Goal: Information Seeking & Learning: Compare options

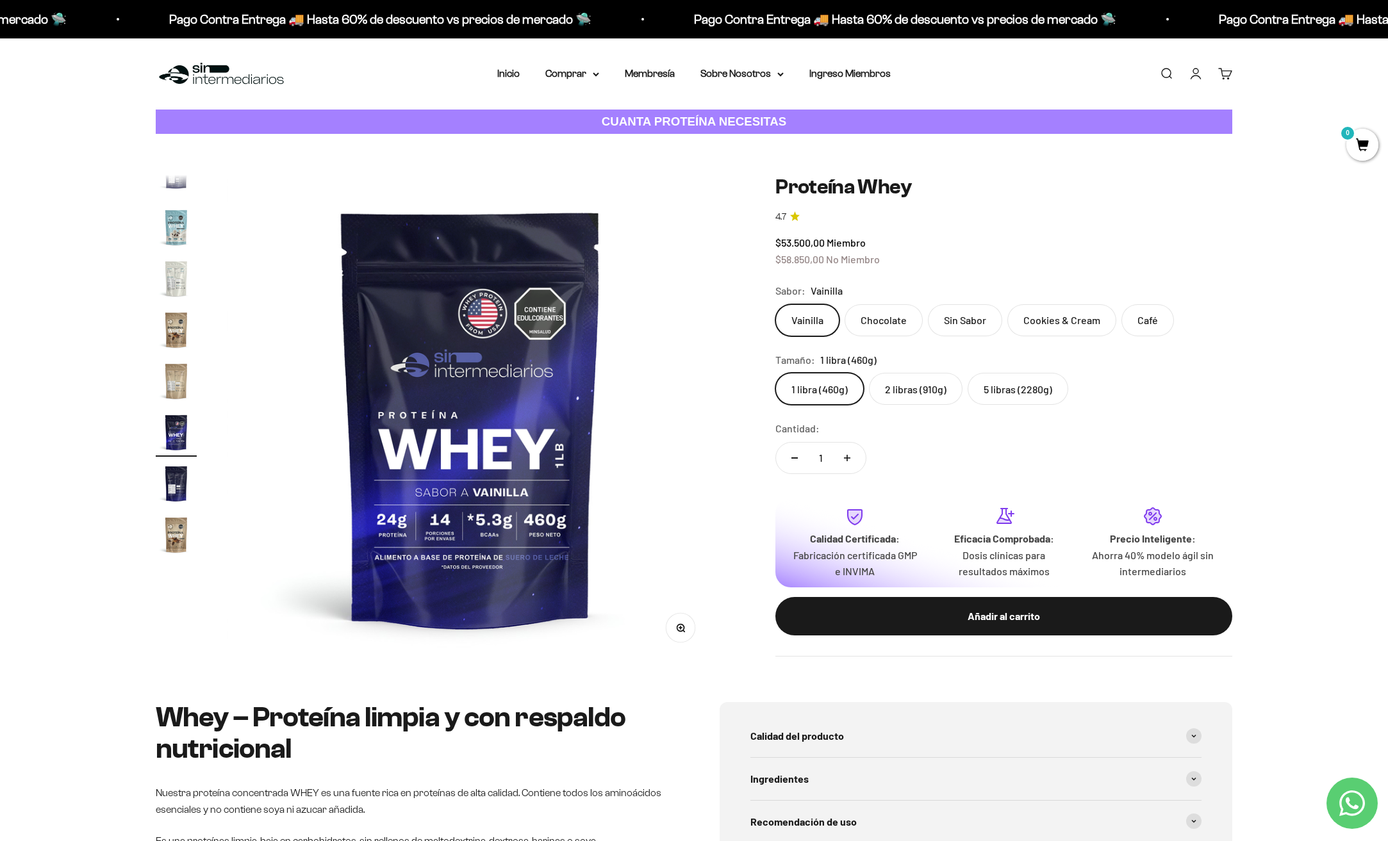
scroll to position [3642, 0]
click at [918, 391] on label "2 libras (910g)" at bounding box center [916, 389] width 94 height 32
click at [775, 373] on input "2 libras (910g)" at bounding box center [775, 372] width 1 height 1
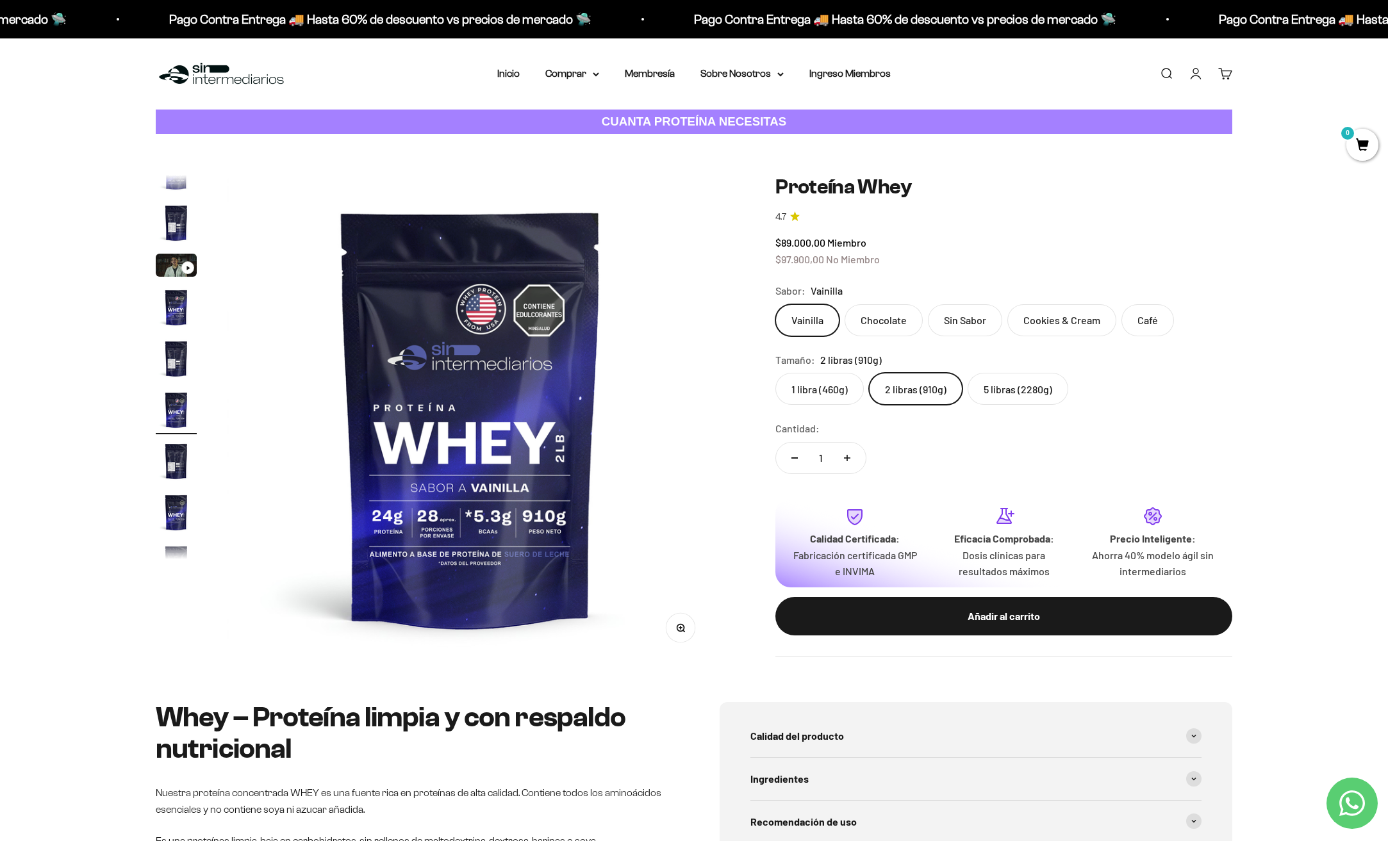
click at [824, 401] on label "1 libra (460g)" at bounding box center [819, 389] width 88 height 32
click at [775, 373] on input "1 libra (460g)" at bounding box center [775, 372] width 1 height 1
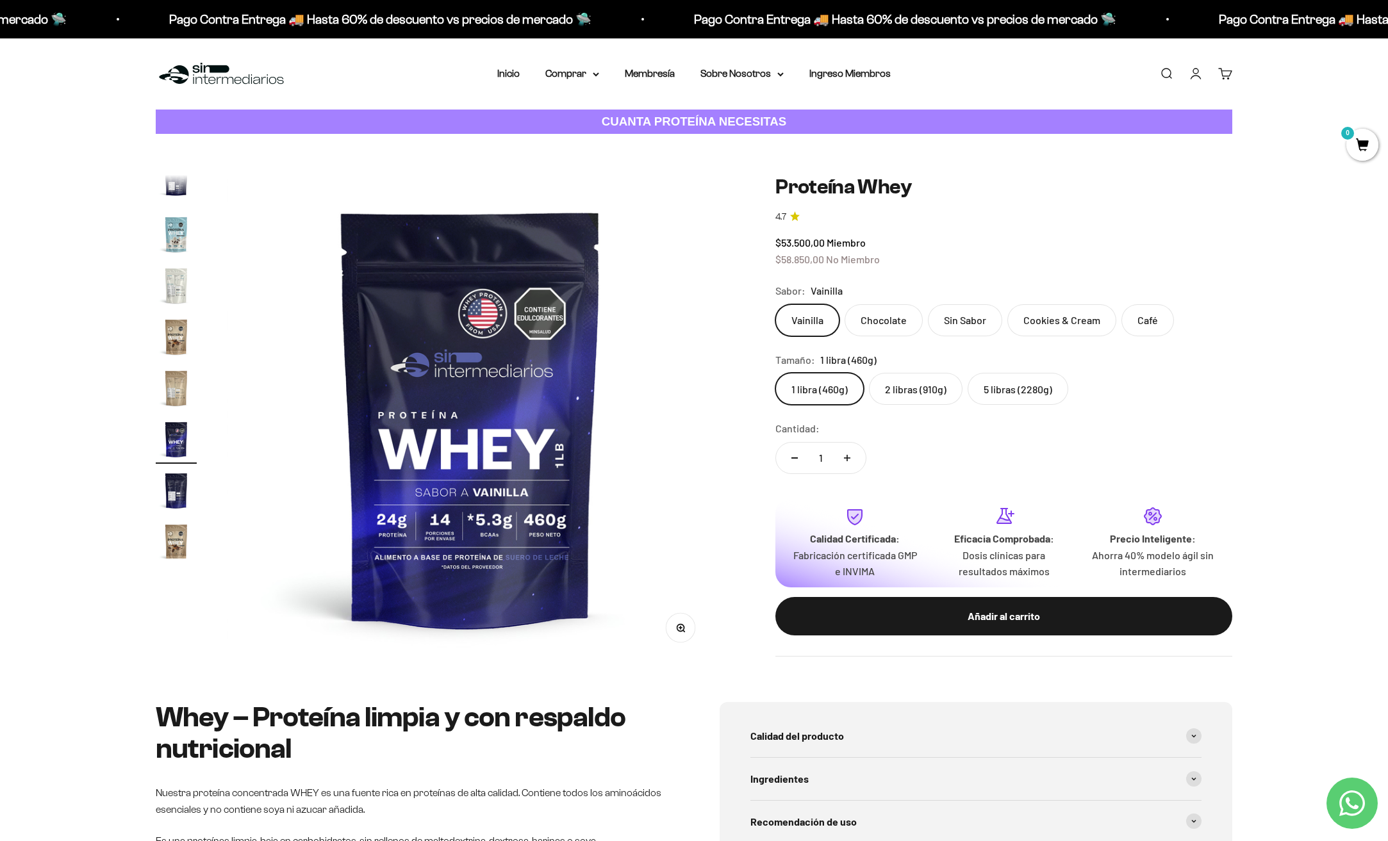
scroll to position [617, 0]
click at [898, 393] on label "2 libras (910g)" at bounding box center [916, 389] width 94 height 32
click at [775, 373] on input "2 libras (910g)" at bounding box center [775, 372] width 1 height 1
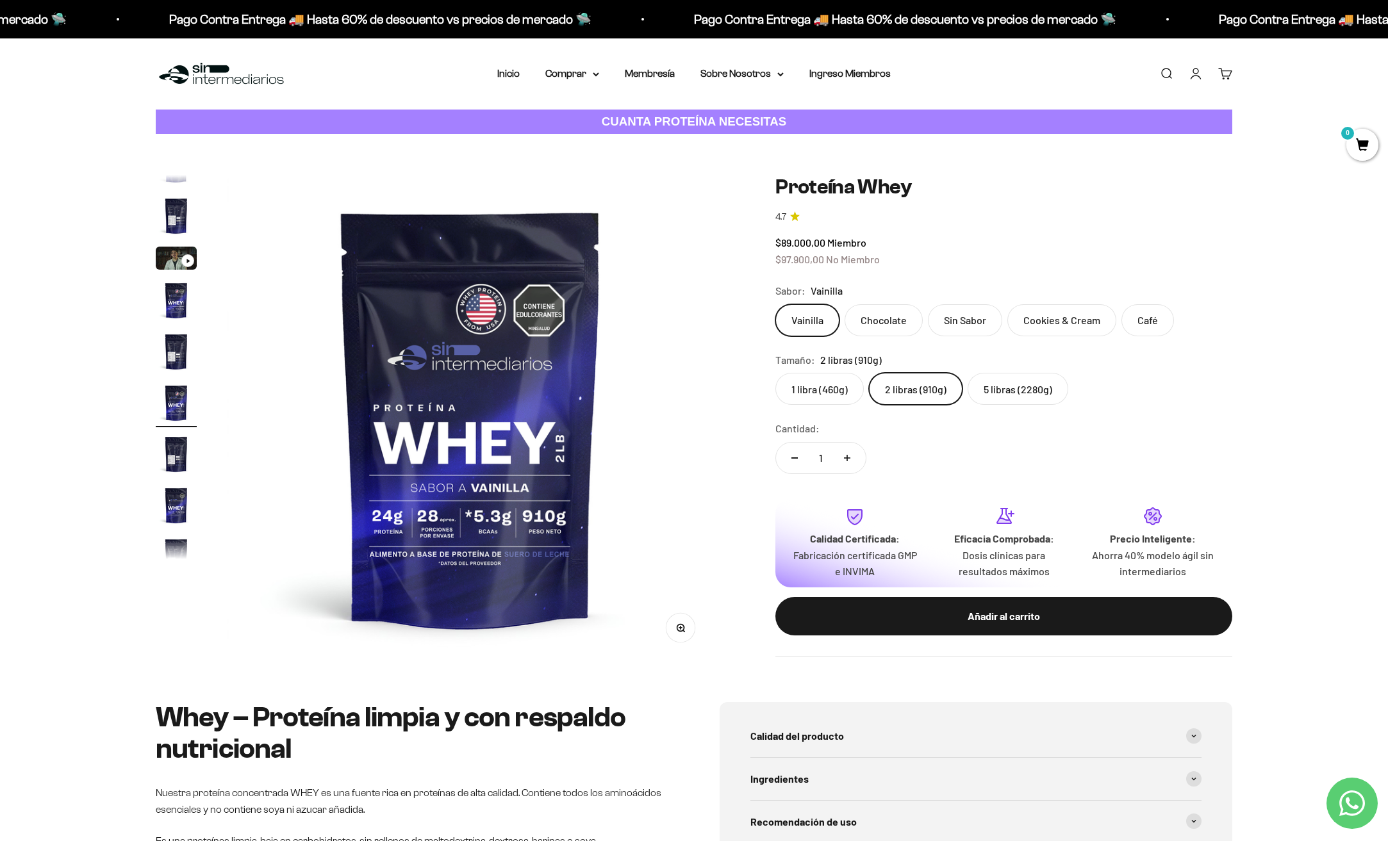
scroll to position [24, 0]
click at [797, 390] on label "1 libra (460g)" at bounding box center [819, 389] width 88 height 32
click at [775, 373] on input "1 libra (460g)" at bounding box center [775, 372] width 1 height 1
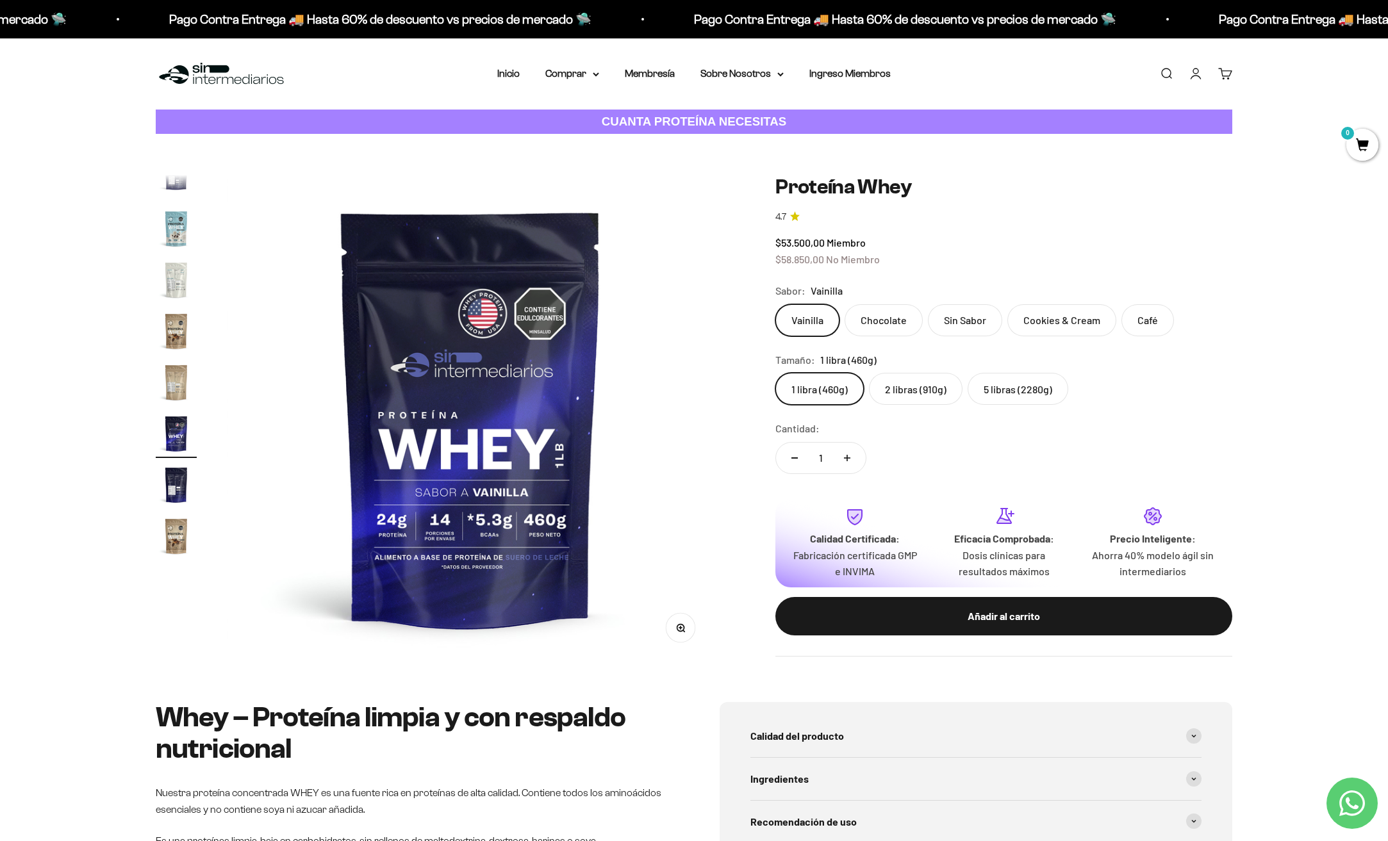
scroll to position [617, 0]
click at [910, 397] on label "2 libras (910g)" at bounding box center [916, 389] width 94 height 32
click at [775, 373] on input "2 libras (910g)" at bounding box center [775, 372] width 1 height 1
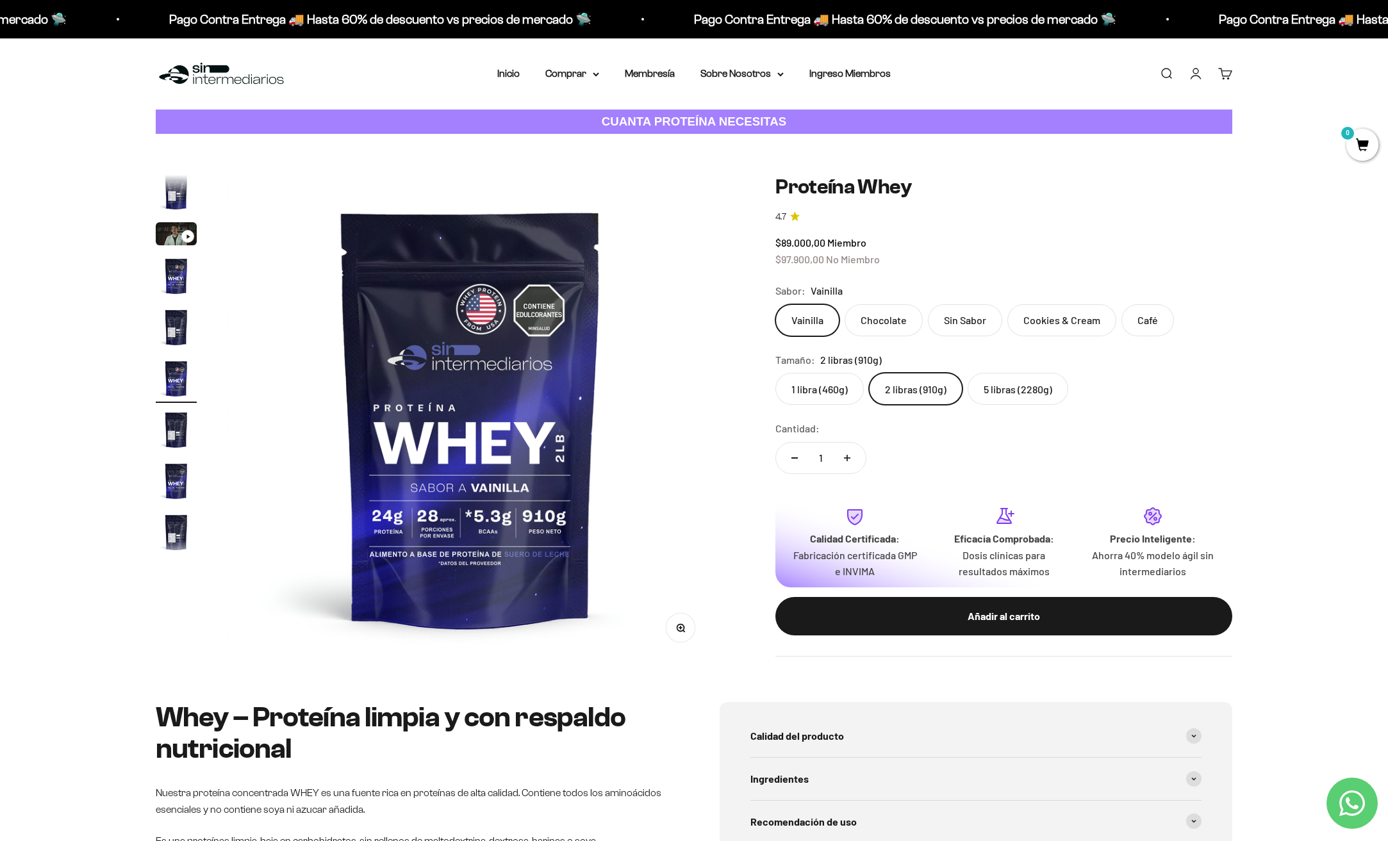
scroll to position [24, 0]
click at [1015, 381] on label "5 libras (2280g)" at bounding box center [1018, 389] width 101 height 32
click at [775, 373] on input "5 libras (2280g)" at bounding box center [775, 372] width 1 height 1
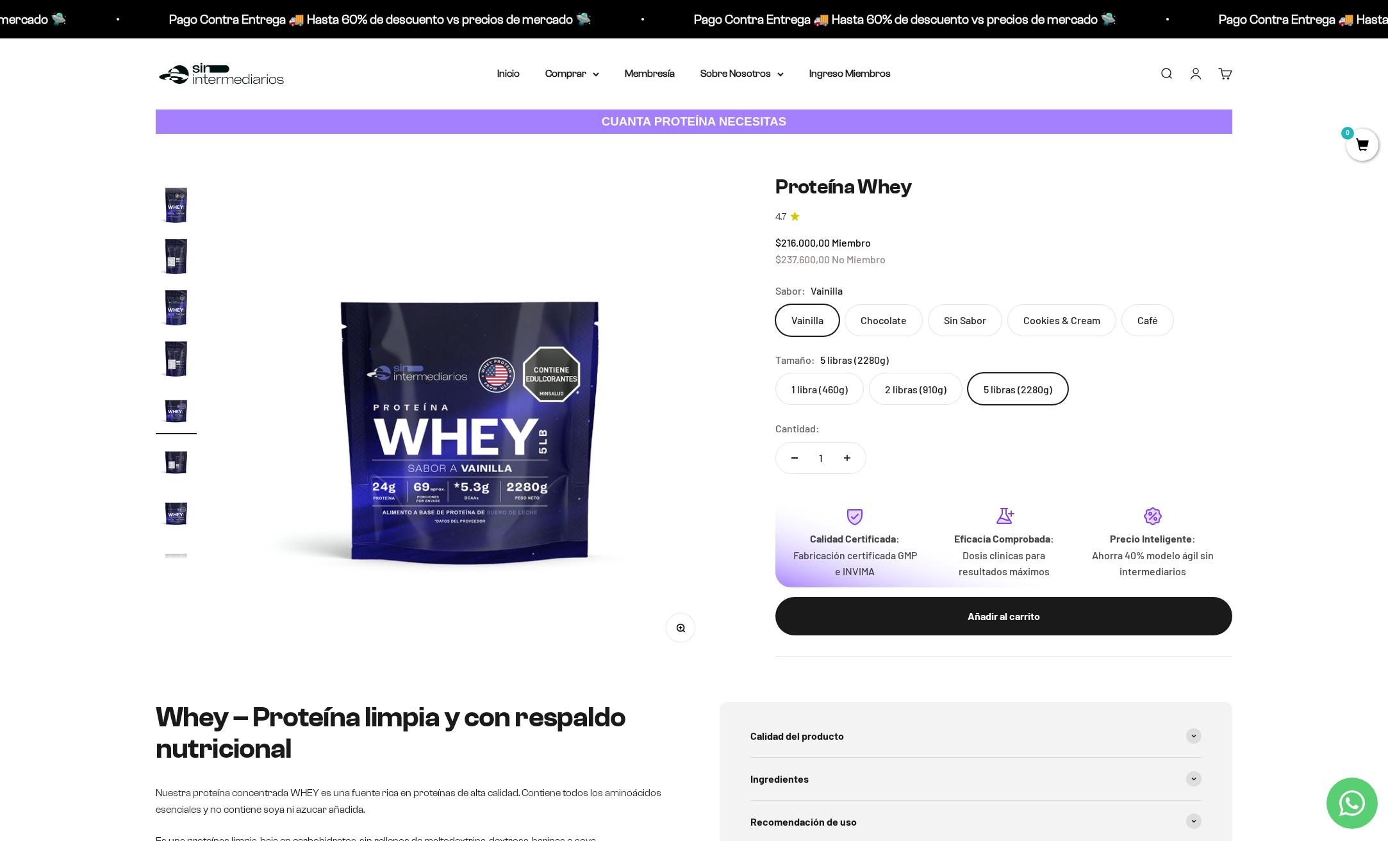
click at [927, 388] on label "2 libras (910g)" at bounding box center [916, 389] width 94 height 32
click at [775, 373] on input "2 libras (910g)" at bounding box center [775, 372] width 1 height 1
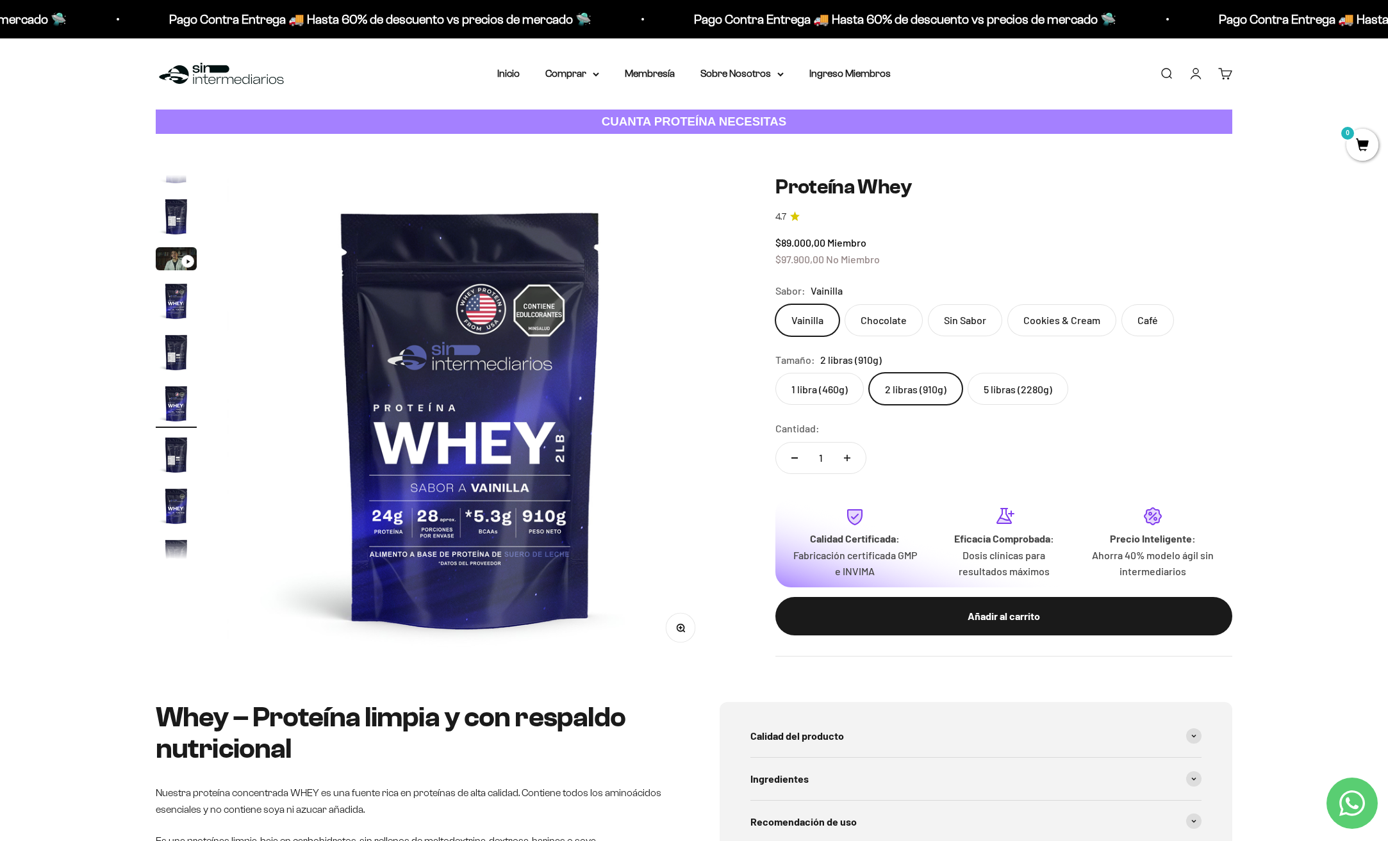
scroll to position [24, 0]
click at [1145, 329] on label "Café" at bounding box center [1148, 320] width 53 height 32
click at [775, 304] on input "Café" at bounding box center [775, 304] width 1 height 1
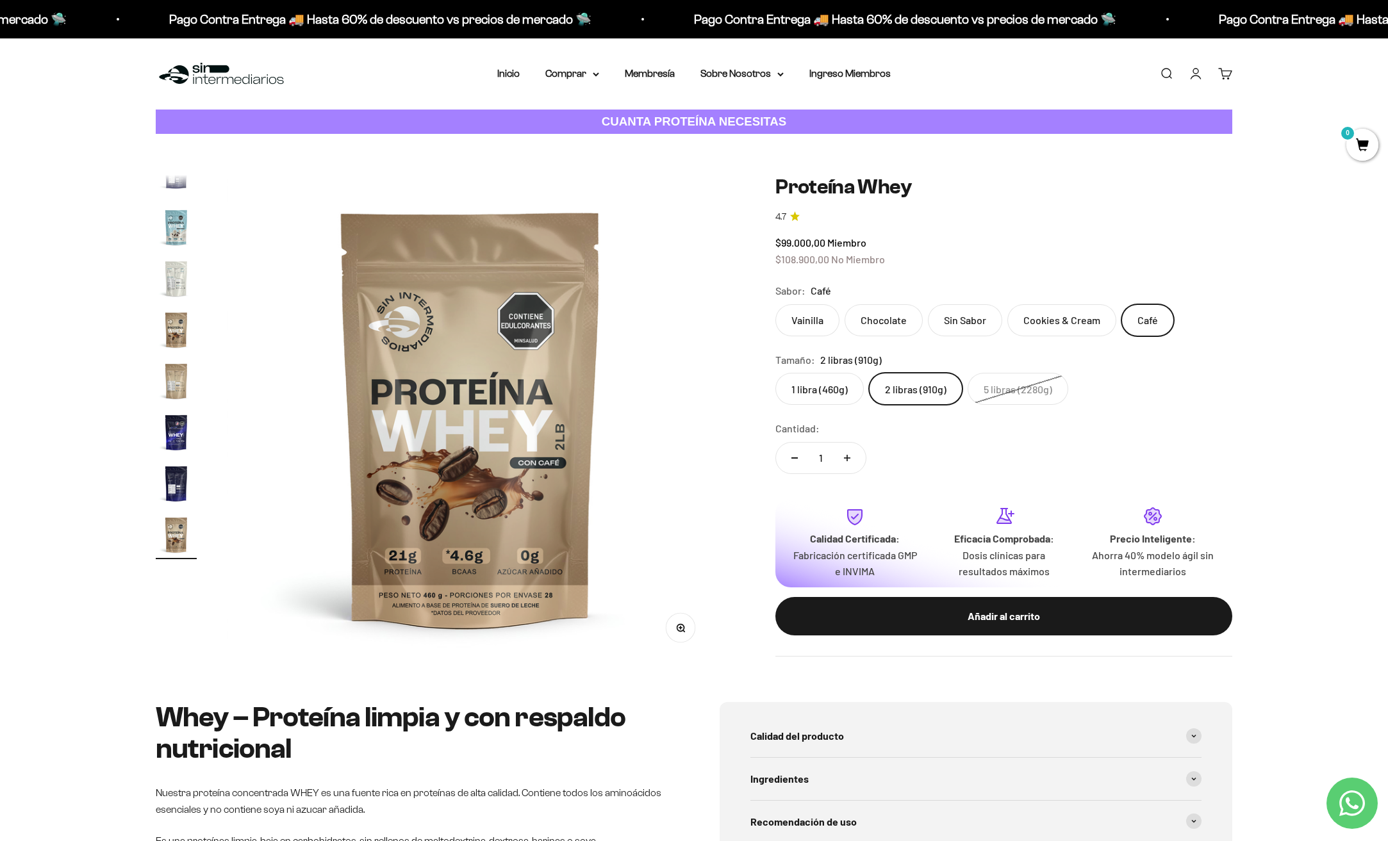
click at [1064, 317] on label "Cookies & Cream" at bounding box center [1061, 320] width 109 height 32
click at [775, 304] on input "Cookies & Cream" at bounding box center [775, 304] width 1 height 1
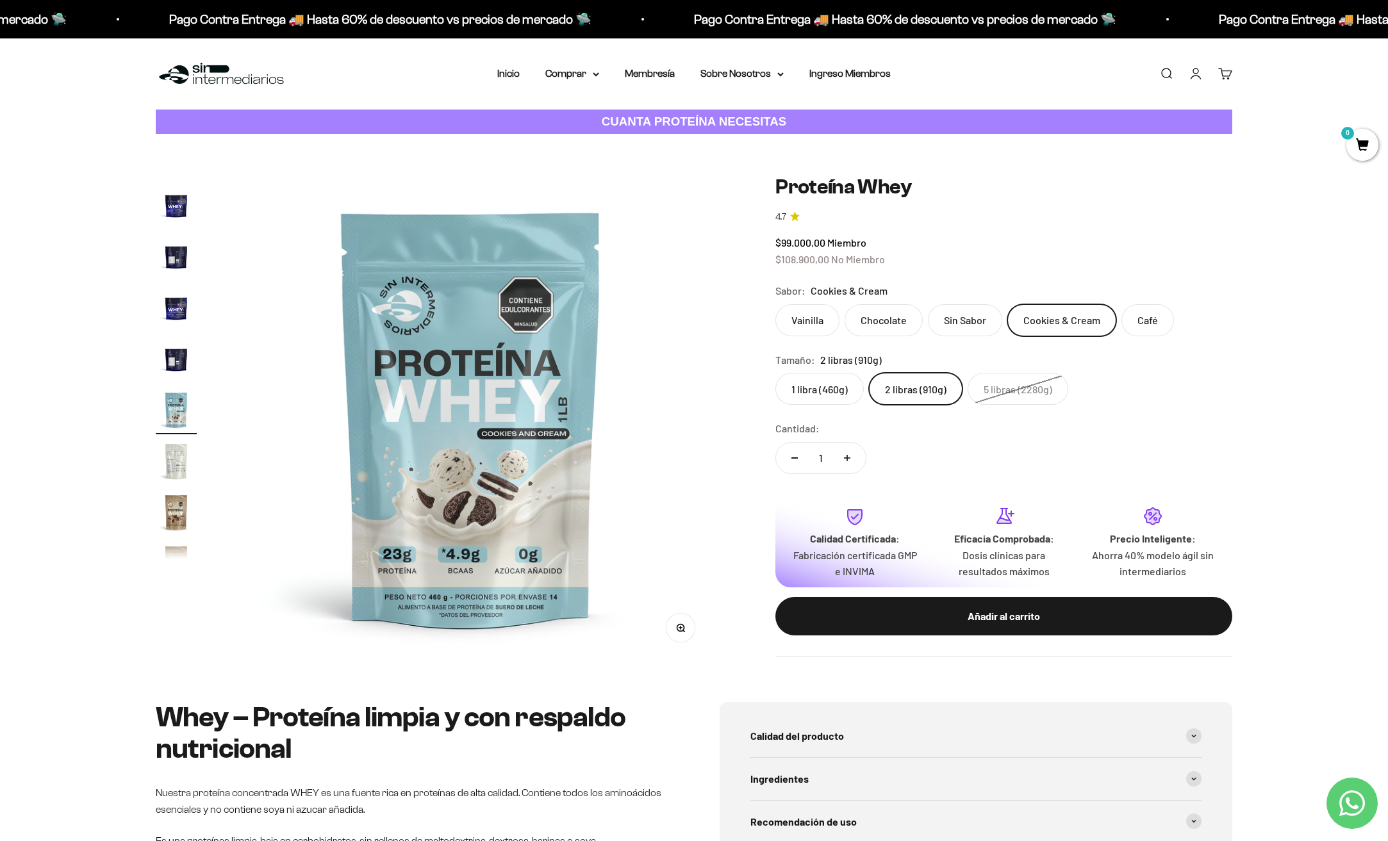
click at [946, 314] on label "Sin Sabor" at bounding box center [965, 320] width 74 height 32
click at [775, 304] on input "Sin Sabor" at bounding box center [775, 304] width 1 height 1
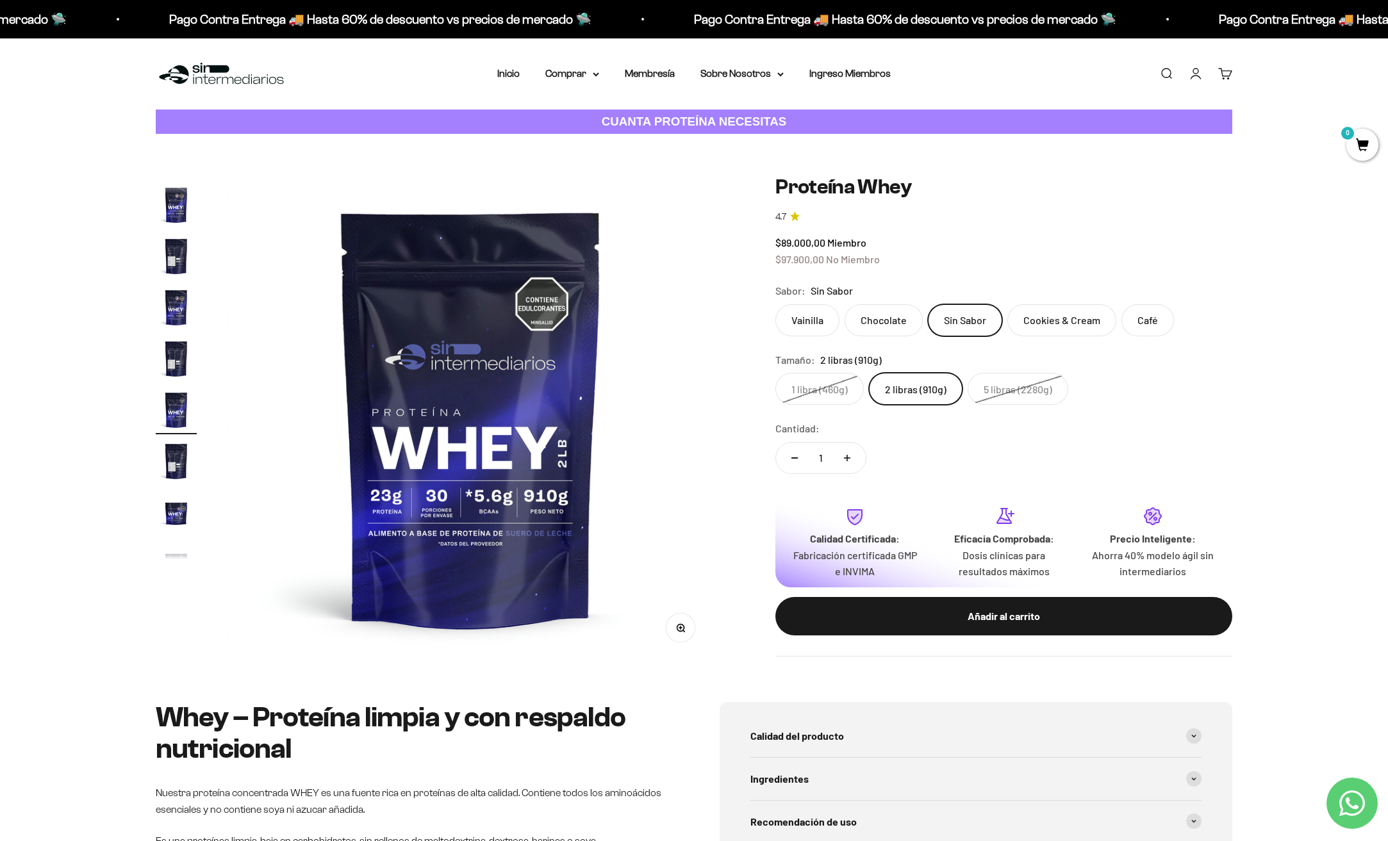
drag, startPoint x: 916, startPoint y: 316, endPoint x: 909, endPoint y: 316, distance: 7.0
click at [909, 316] on label "Chocolate" at bounding box center [884, 320] width 78 height 32
click at [775, 304] on input "Chocolate" at bounding box center [775, 304] width 1 height 1
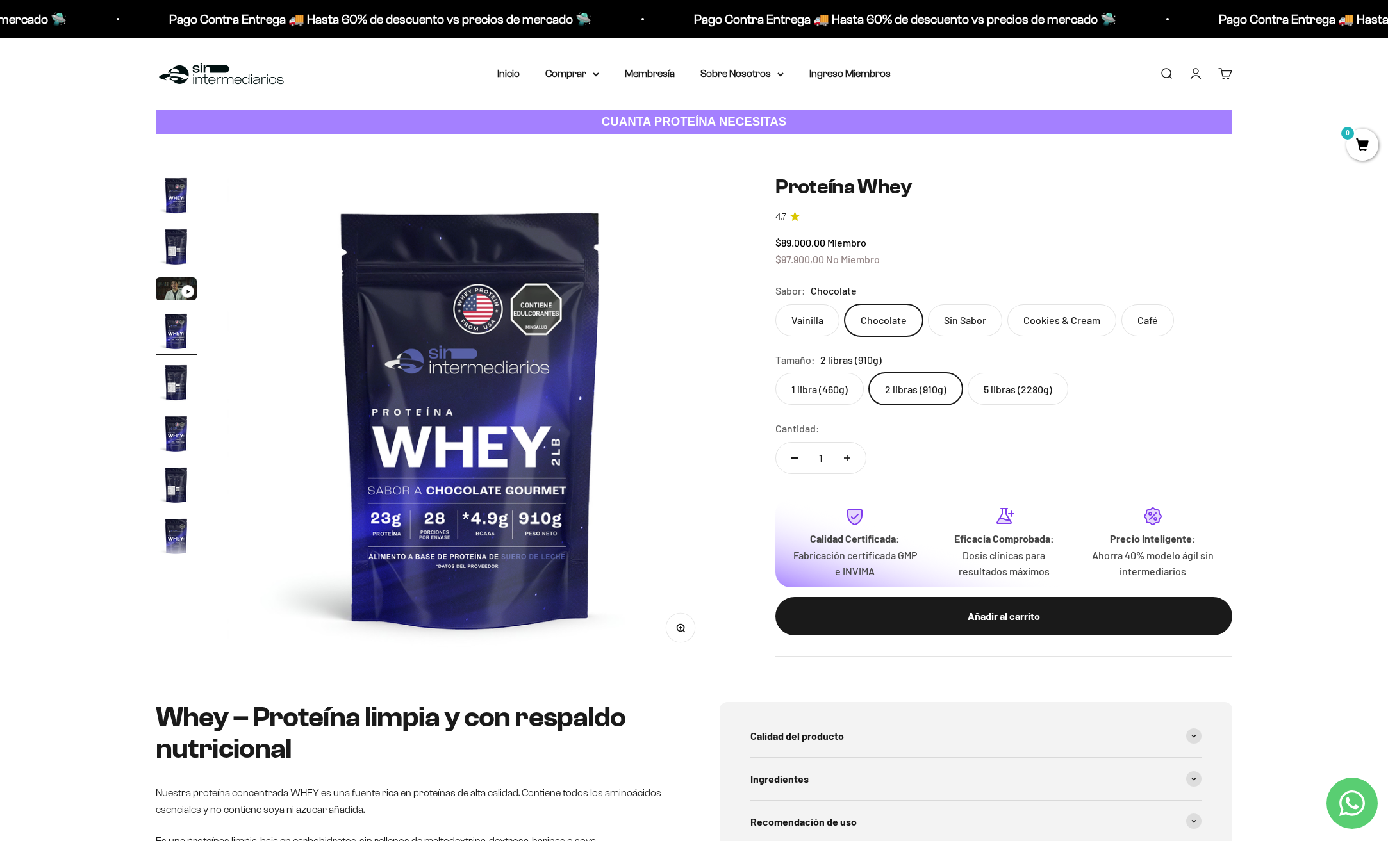
click at [909, 316] on label "Chocolate" at bounding box center [884, 320] width 78 height 32
click at [775, 304] on input "Chocolate" at bounding box center [775, 304] width 1 height 1
click at [827, 320] on label "Vainilla" at bounding box center [807, 320] width 64 height 32
click at [775, 304] on input "Vainilla" at bounding box center [775, 304] width 1 height 1
